Goal: Task Accomplishment & Management: Manage account settings

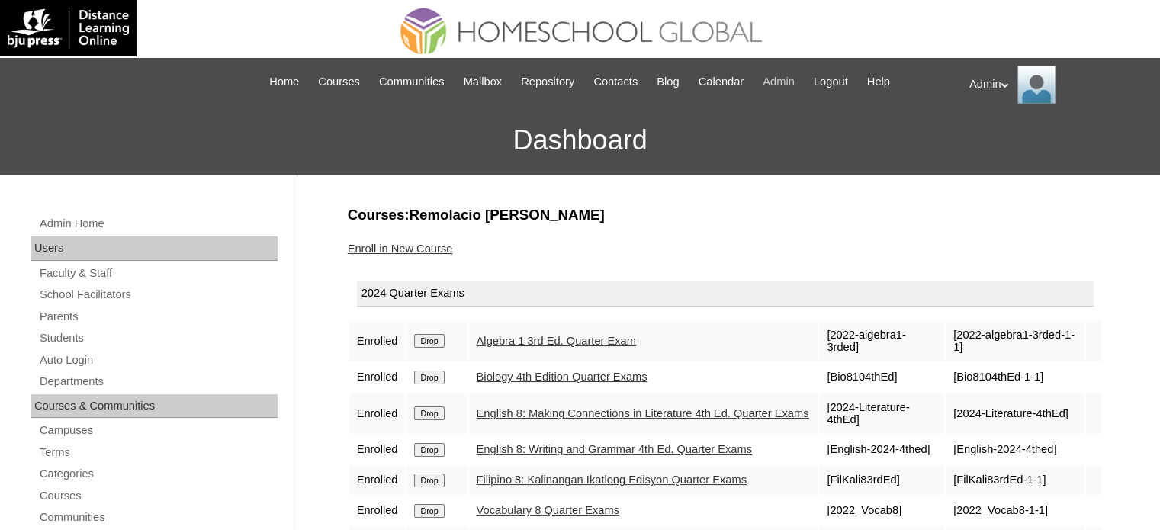
click at [787, 73] on span "Admin" at bounding box center [779, 82] width 32 height 18
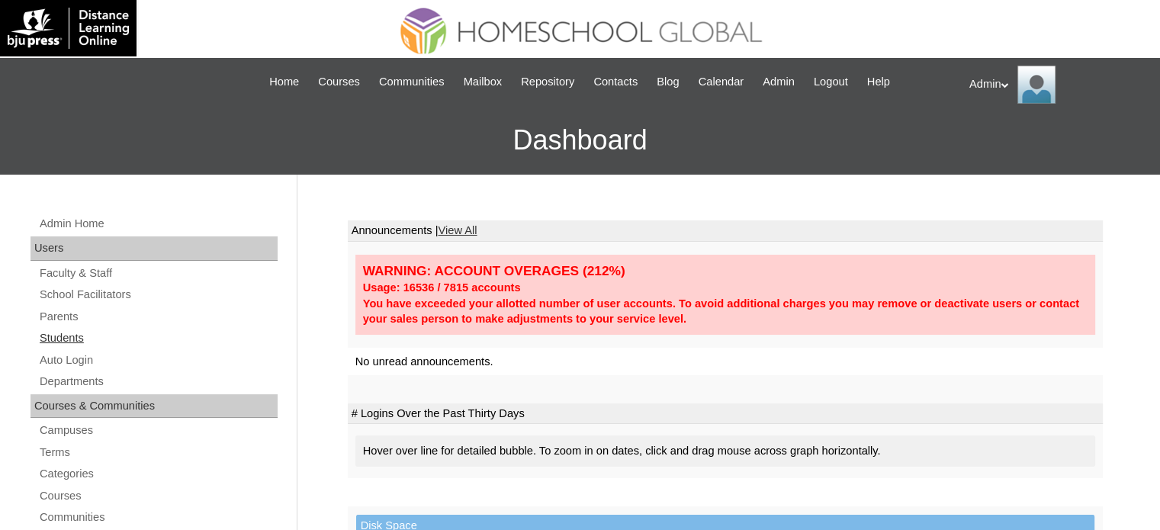
click at [55, 338] on link "Students" at bounding box center [158, 338] width 240 height 19
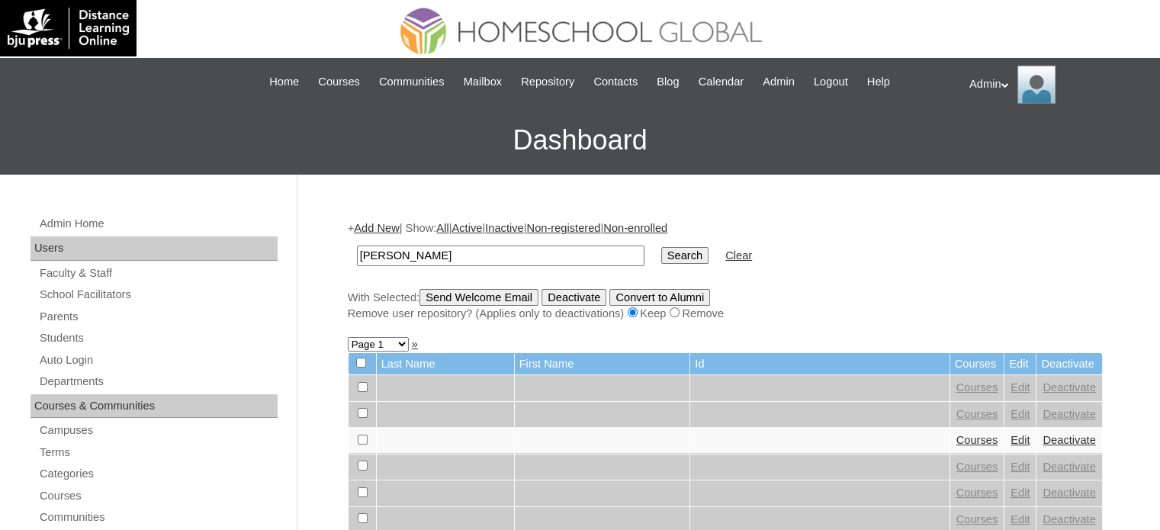
type input "jaslene leigh"
click at [661, 256] on input "Search" at bounding box center [684, 255] width 47 height 17
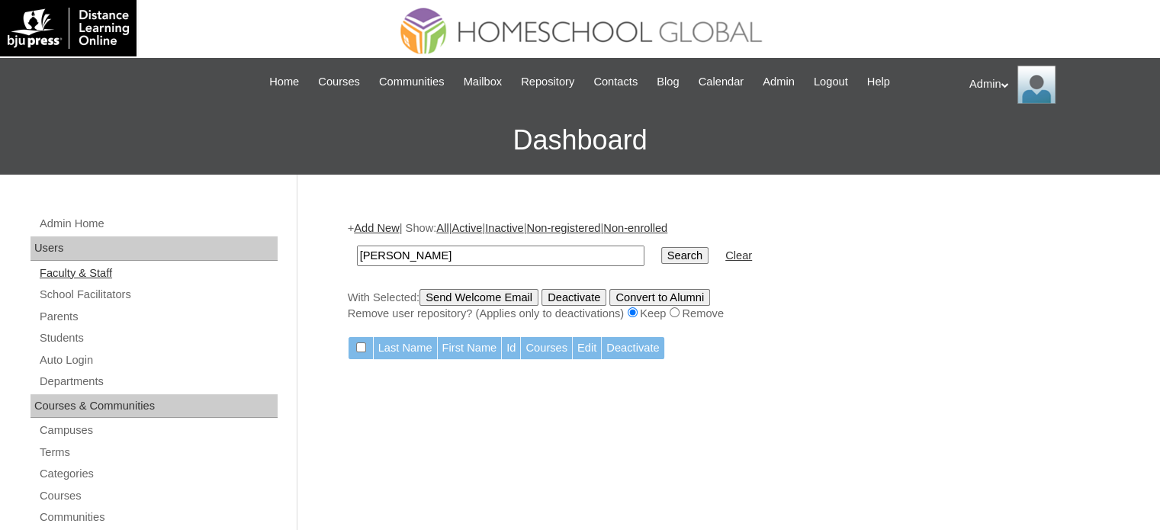
drag, startPoint x: 459, startPoint y: 250, endPoint x: 240, endPoint y: 278, distance: 220.8
type input "[PERSON_NAME]"
click at [661, 257] on input "Search" at bounding box center [684, 255] width 47 height 17
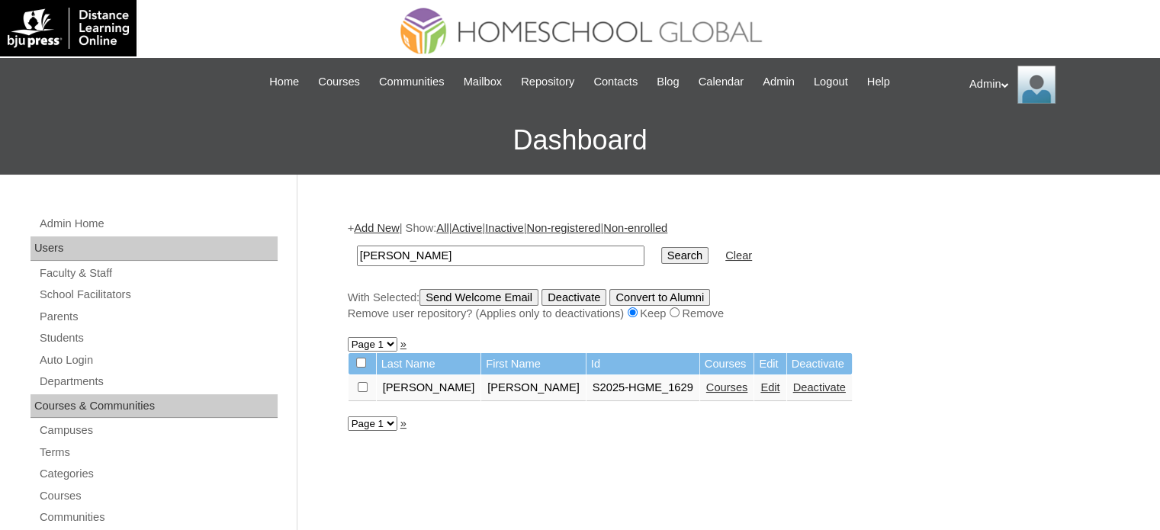
click at [707, 389] on link "Courses" at bounding box center [728, 387] width 42 height 12
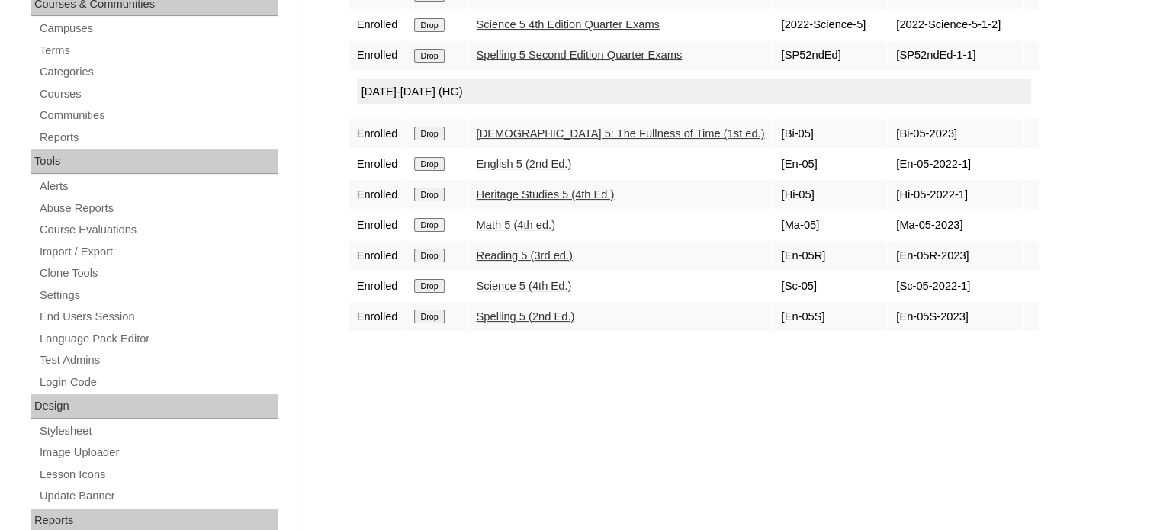
scroll to position [424, 0]
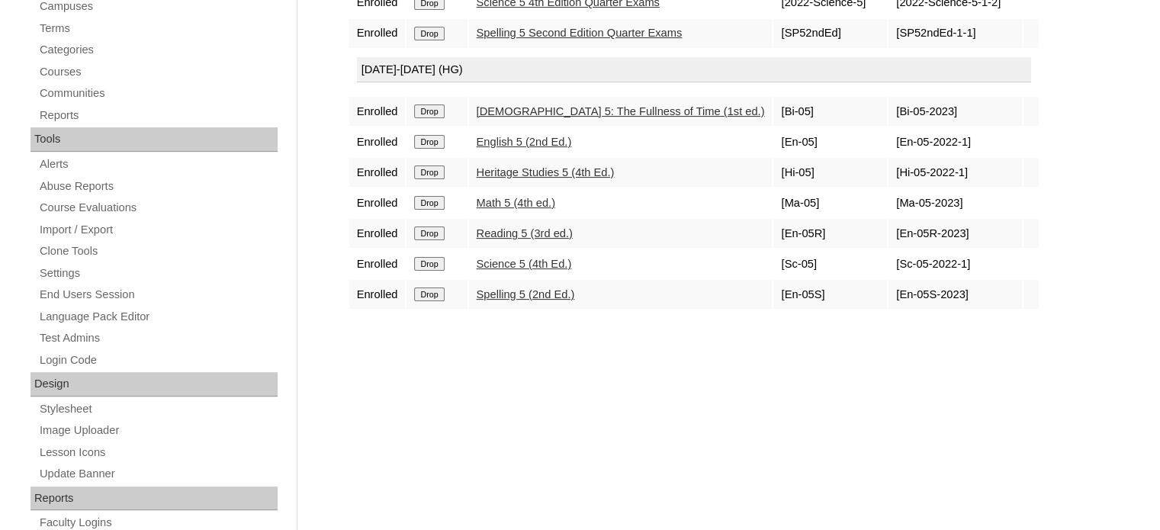
click at [507, 109] on link "Bible 5: The Fullness of Time (1st ed.)" at bounding box center [621, 111] width 288 height 12
click at [513, 197] on link "Math 5 (4th ed.)" at bounding box center [516, 203] width 79 height 12
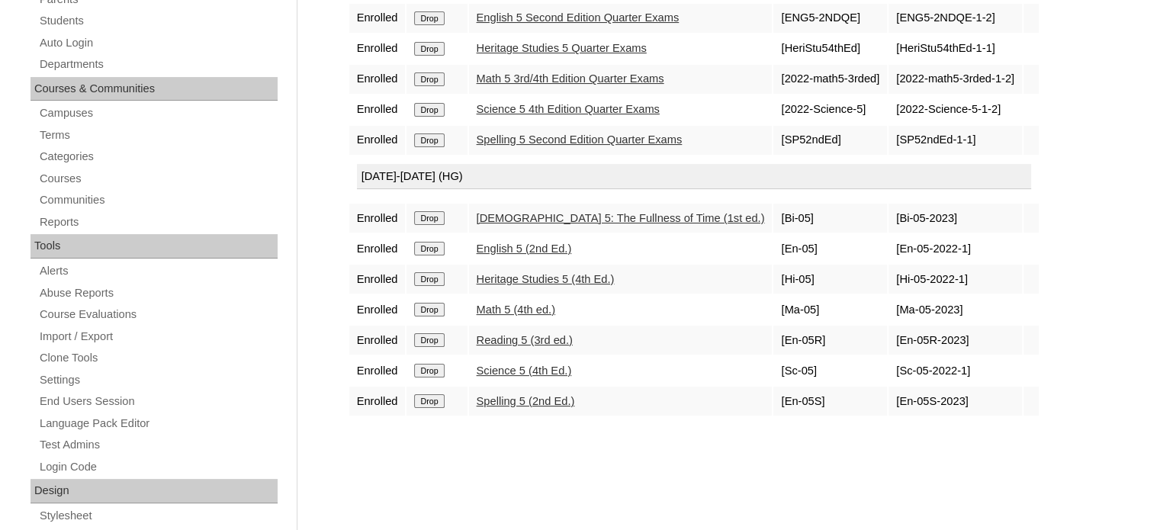
scroll to position [313, 0]
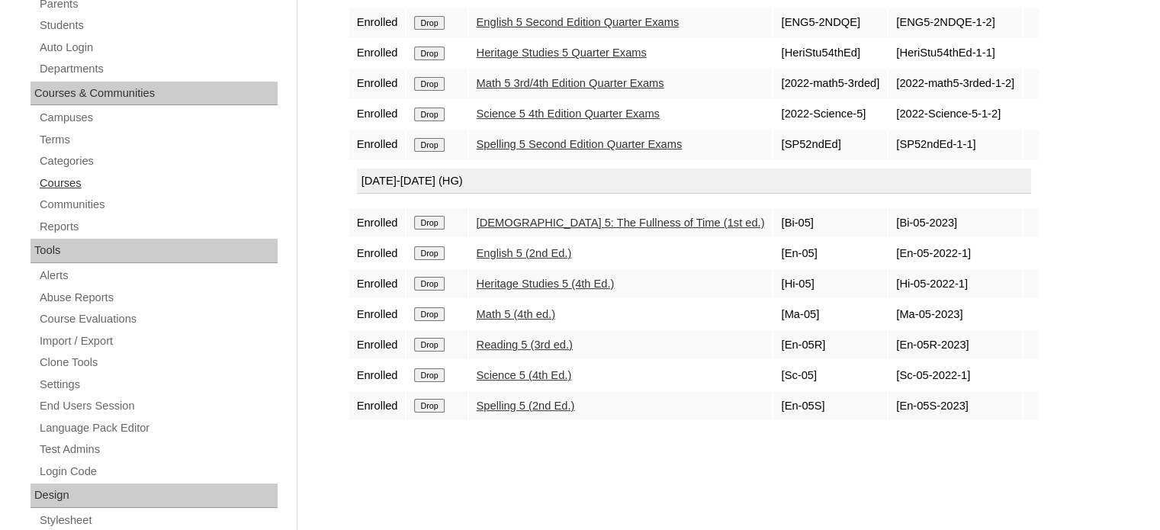
click at [63, 183] on link "Courses" at bounding box center [158, 183] width 240 height 19
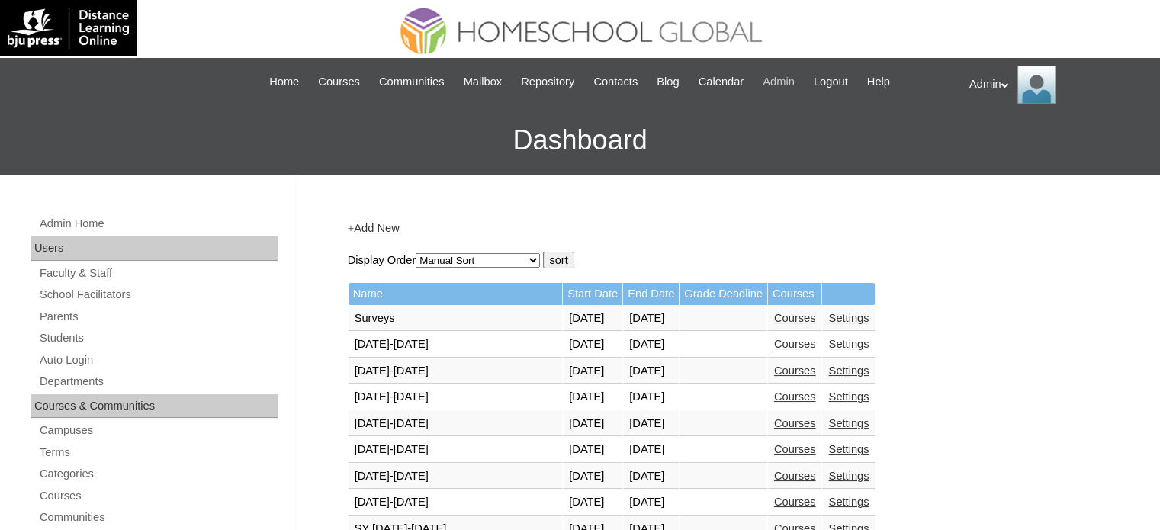
click at [784, 79] on span "Admin" at bounding box center [779, 82] width 32 height 18
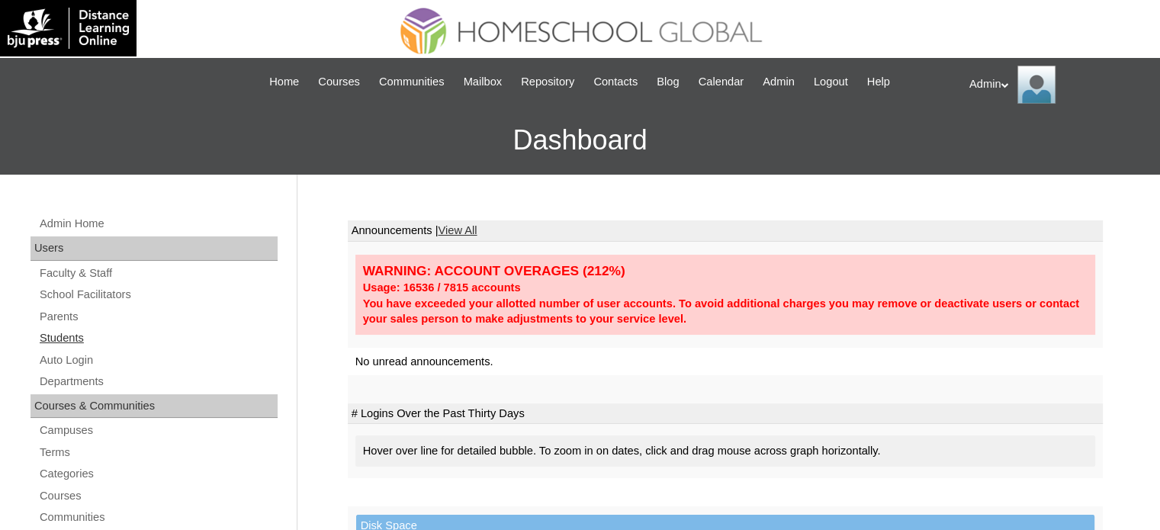
click at [55, 333] on link "Students" at bounding box center [158, 338] width 240 height 19
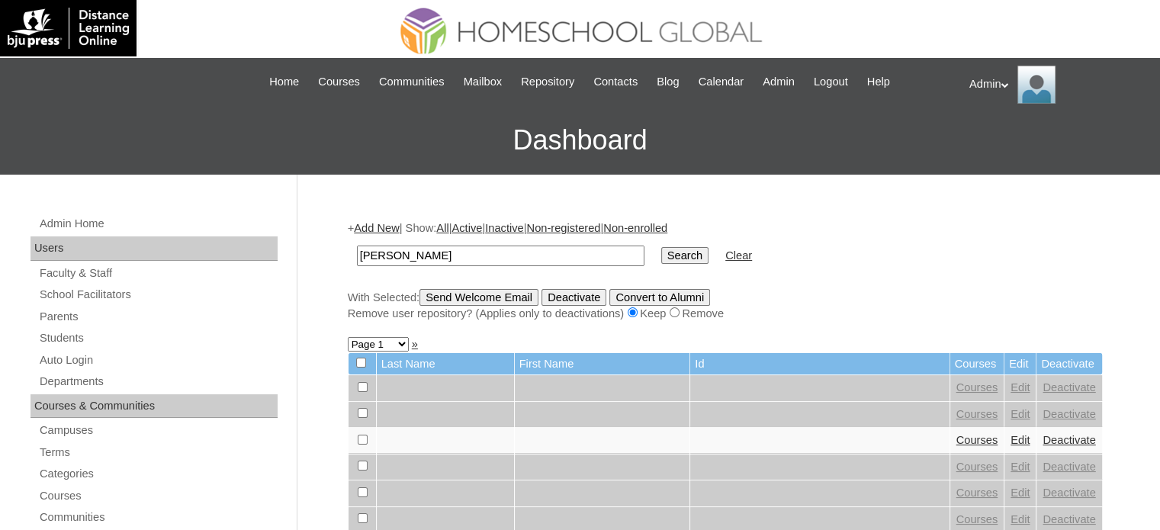
type input "[PERSON_NAME]"
click at [661, 256] on input "Search" at bounding box center [684, 255] width 47 height 17
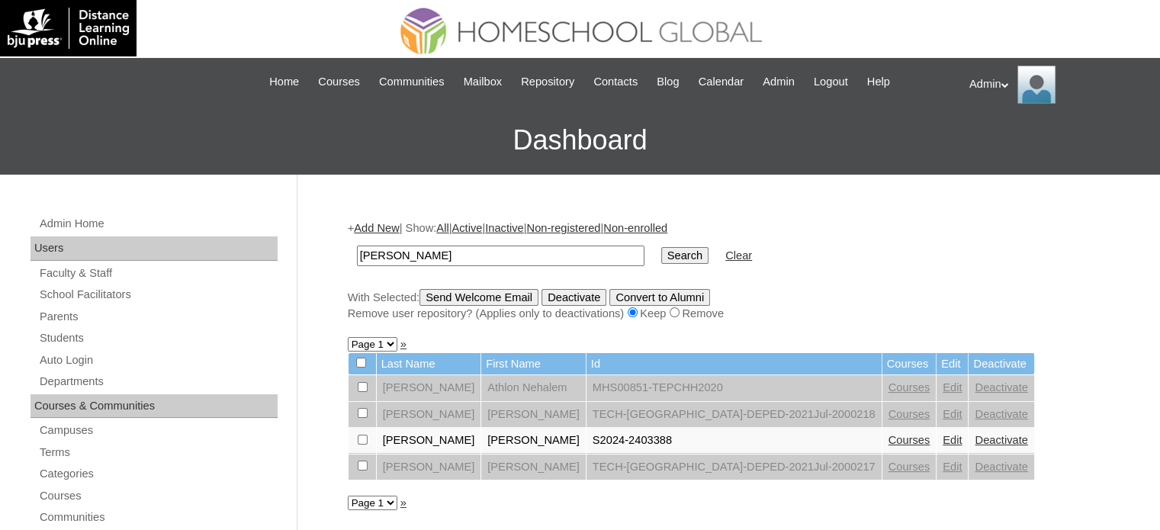
click at [883, 446] on td "Courses" at bounding box center [910, 441] width 54 height 26
click at [889, 437] on link "Courses" at bounding box center [910, 440] width 42 height 12
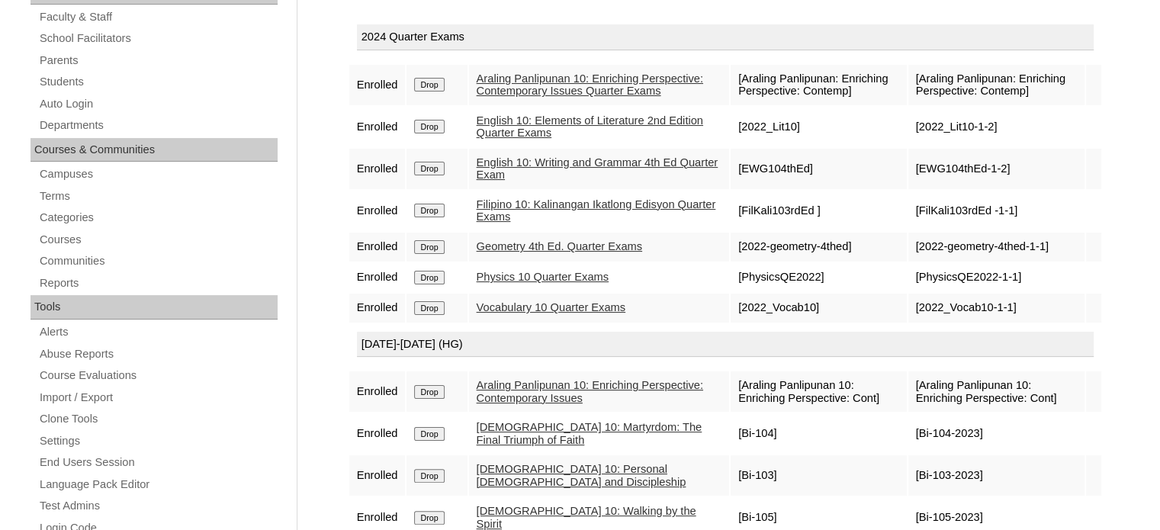
scroll to position [247, 0]
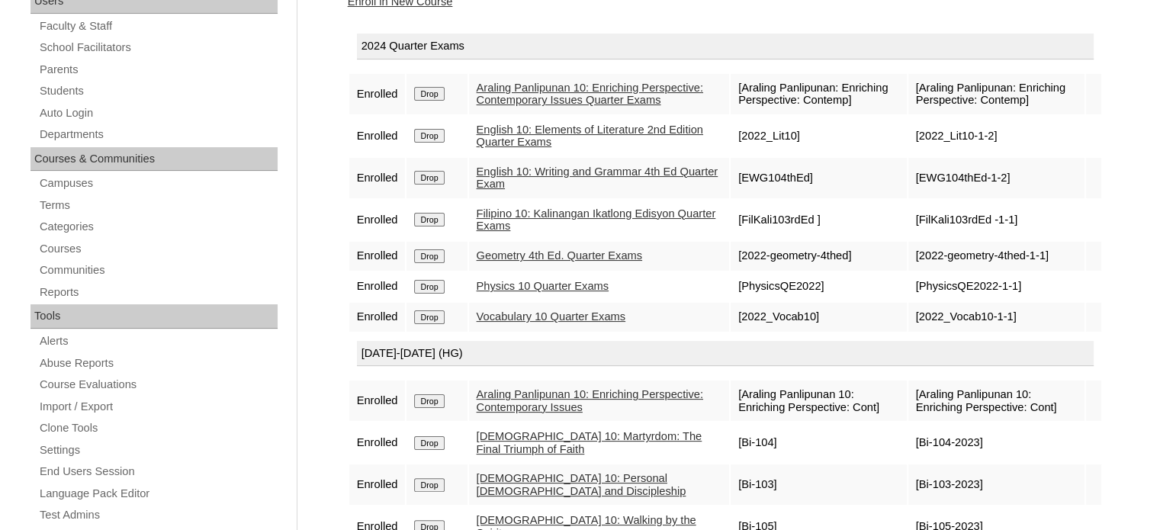
click at [565, 323] on link "Vocabulary 10 Quarter Exams" at bounding box center [552, 317] width 150 height 12
click at [562, 292] on link "Physics 10 Quarter Exams" at bounding box center [543, 286] width 133 height 12
click at [565, 262] on link "Geometry 4th Ed. Quarter Exams" at bounding box center [560, 255] width 166 height 12
click at [556, 220] on link "Filipino 10: Kalinangan Ikatlong Edisyon Quarter Exams" at bounding box center [597, 220] width 240 height 25
click at [537, 180] on link "English 10: Writing and Grammar 4th Ed Quarter Exam" at bounding box center [598, 178] width 242 height 25
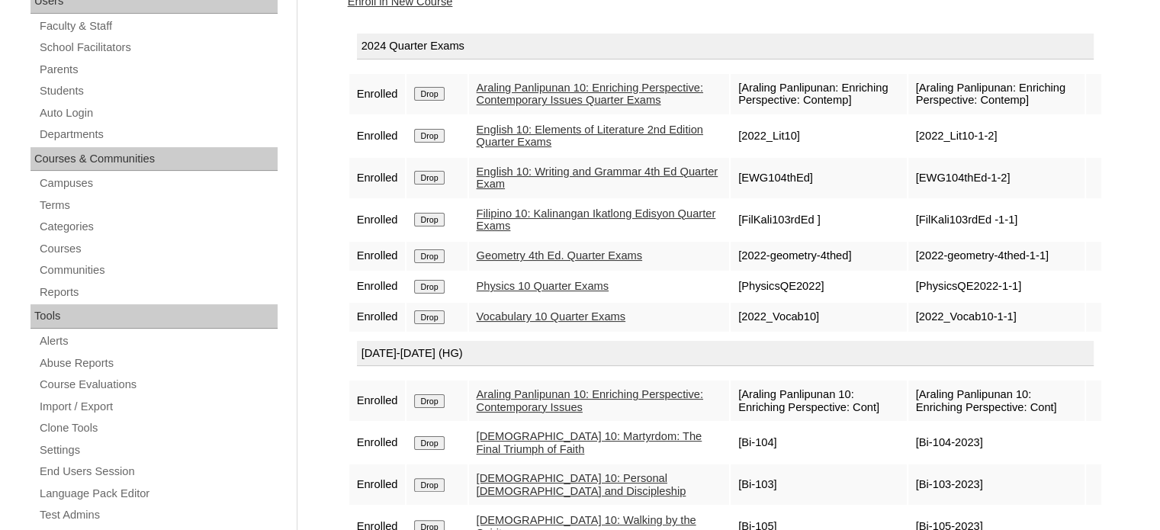
click at [533, 145] on link "English 10: Elements of Literature 2nd Edition Quarter Exams" at bounding box center [590, 136] width 227 height 25
click at [529, 98] on link "Araling Panlipunan 10: Enriching Perspective: Contemporary Issues Quarter Exams" at bounding box center [590, 94] width 227 height 25
